Goal: Information Seeking & Learning: Learn about a topic

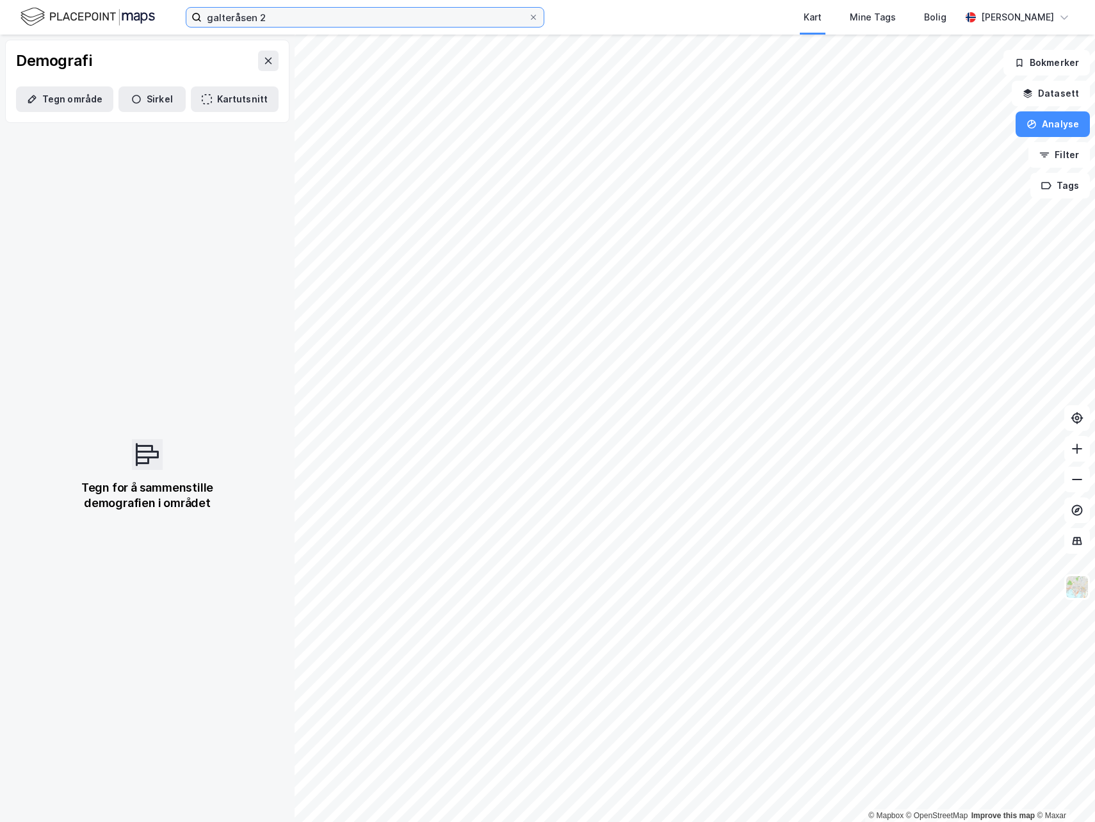
click at [295, 12] on input "galteråsen 2" at bounding box center [365, 17] width 327 height 19
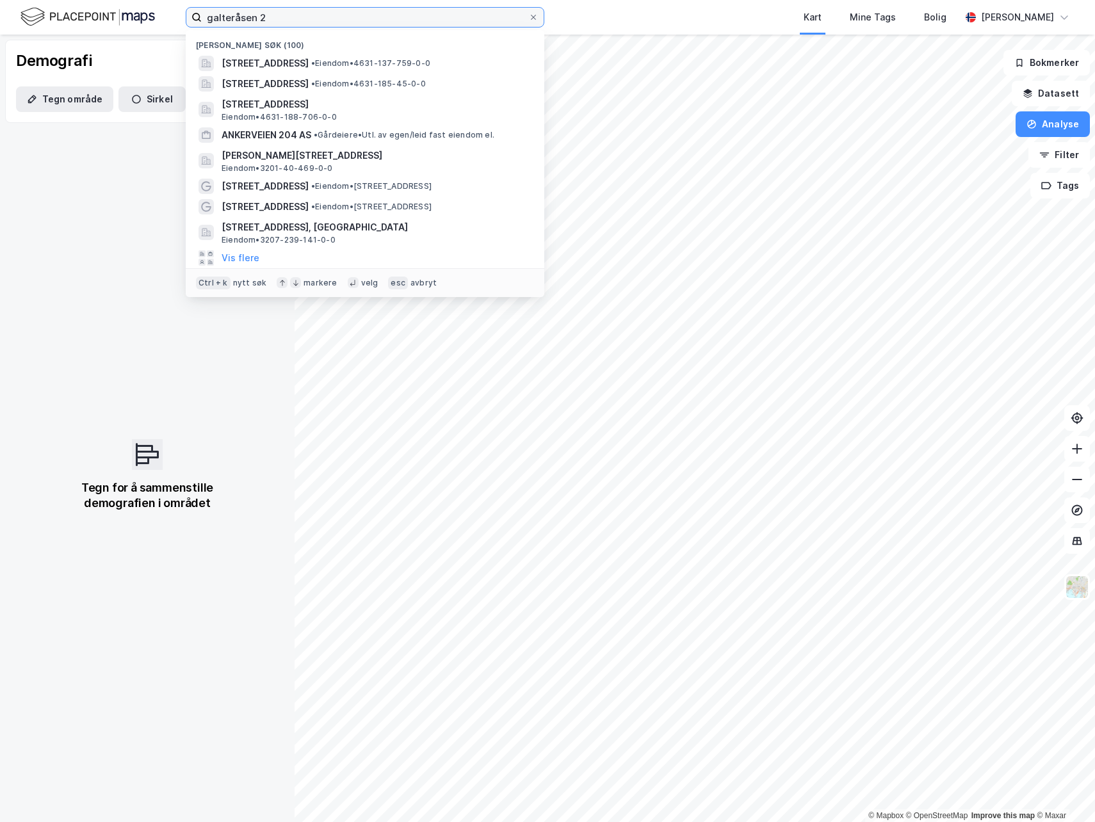
drag, startPoint x: 307, startPoint y: 15, endPoint x: 168, endPoint y: 25, distance: 139.3
click at [168, 25] on div "galteråsen 2 Nylige søk (100) [STREET_ADDRESS] • Eiendom • 4631-137-759-0-0 [ST…" at bounding box center [547, 17] width 1095 height 35
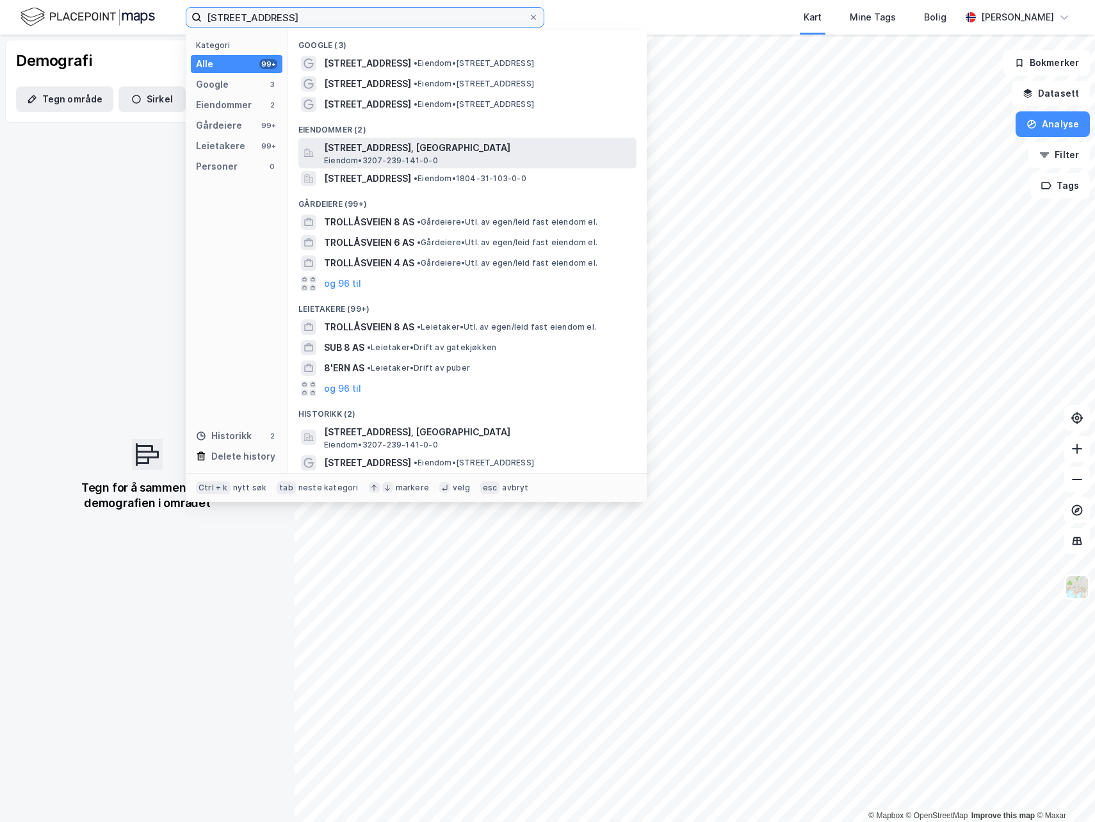
type input "[STREET_ADDRESS]"
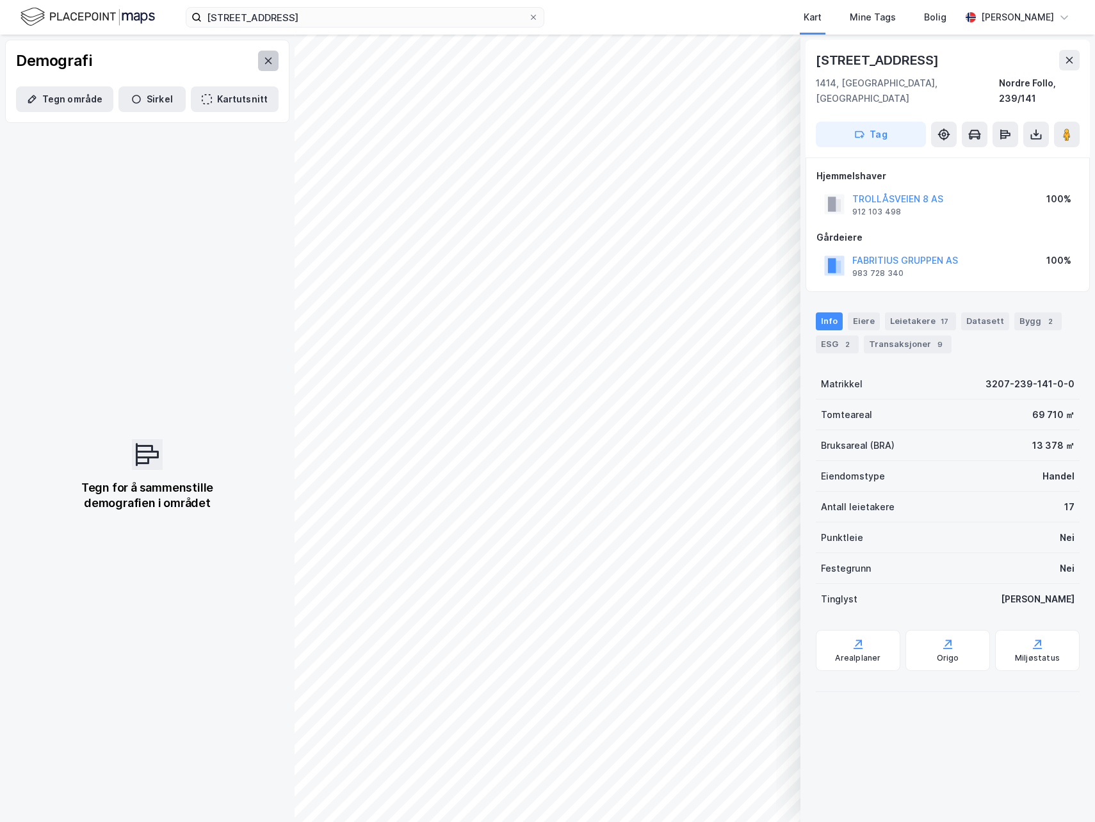
click at [267, 63] on button at bounding box center [268, 61] width 20 height 20
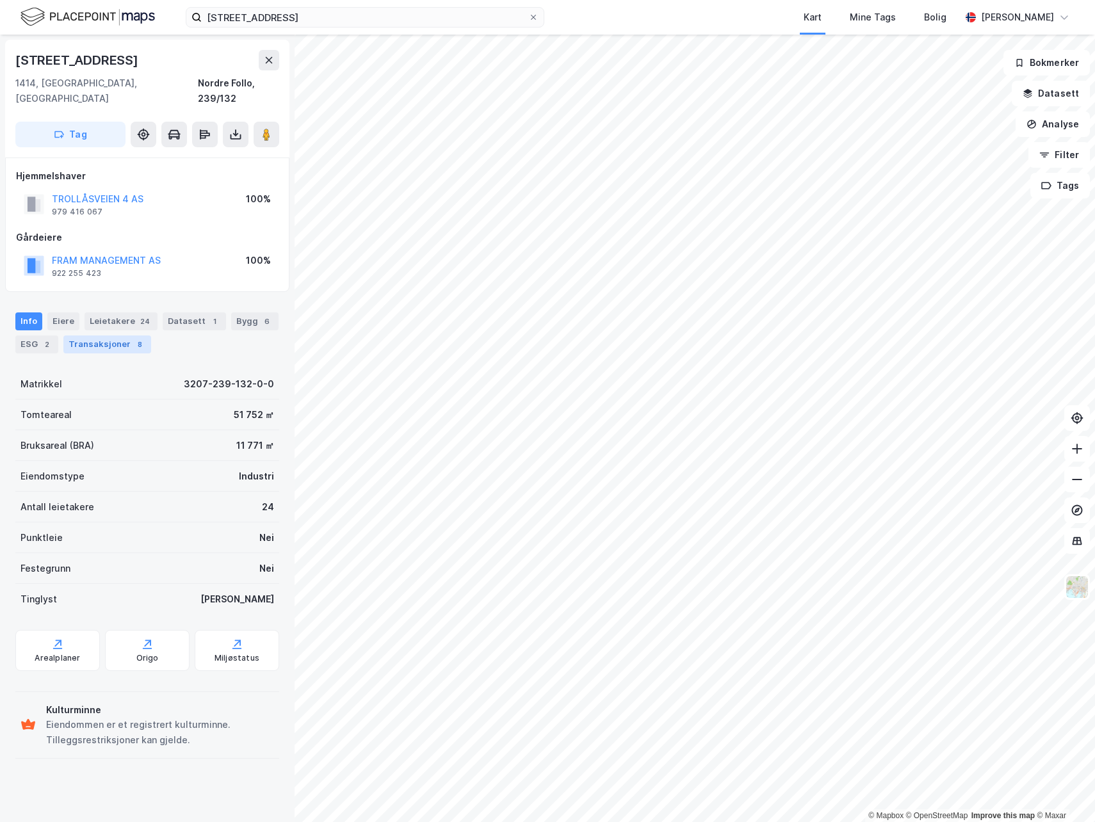
click at [95, 336] on div "Transaksjoner 8" at bounding box center [107, 345] width 88 height 18
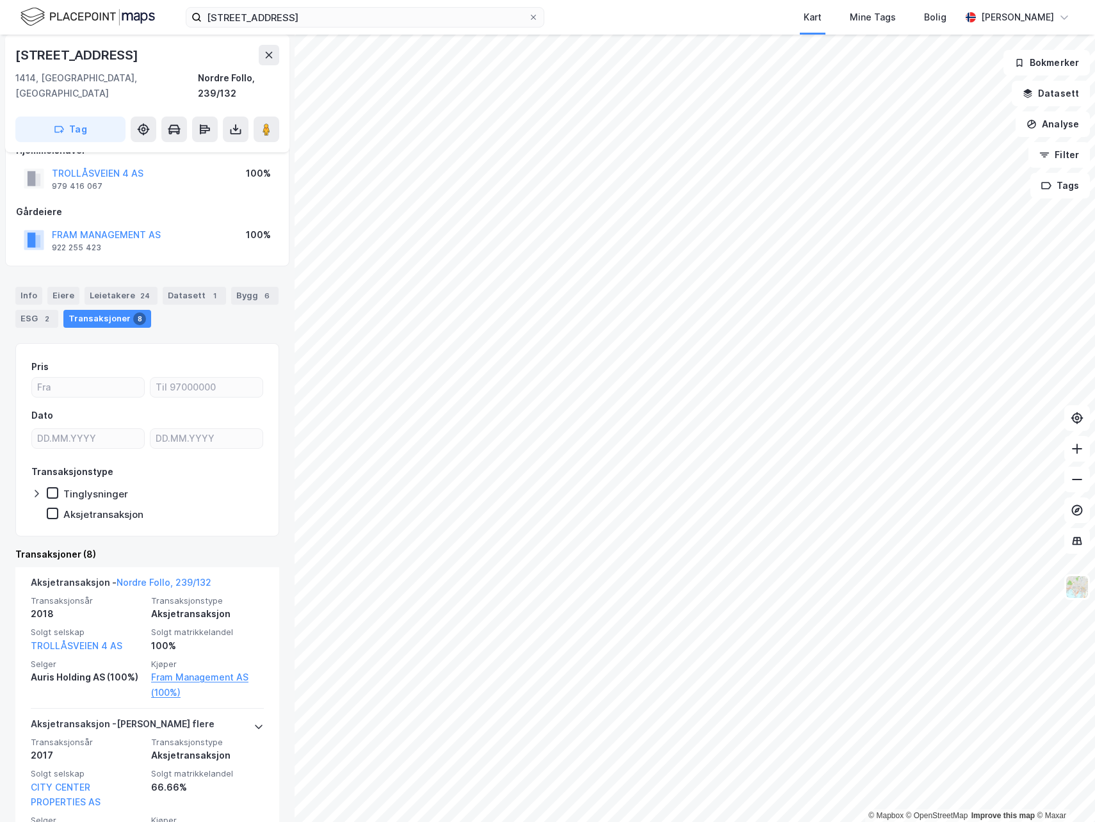
scroll to position [25, 0]
